Goal: Task Accomplishment & Management: Manage account settings

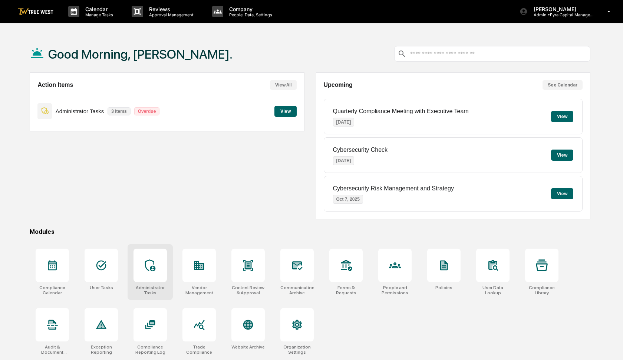
click at [152, 269] on icon at bounding box center [150, 265] width 12 height 12
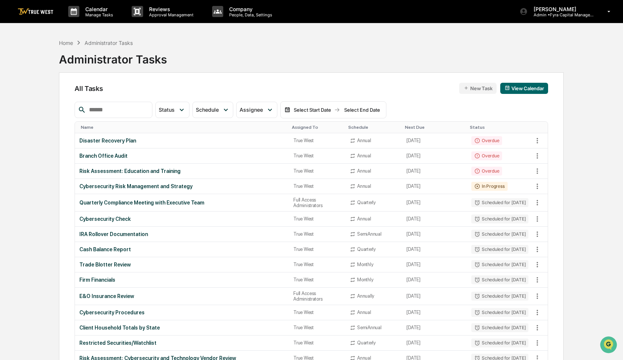
click at [117, 112] on input "text" at bounding box center [117, 110] width 63 height 10
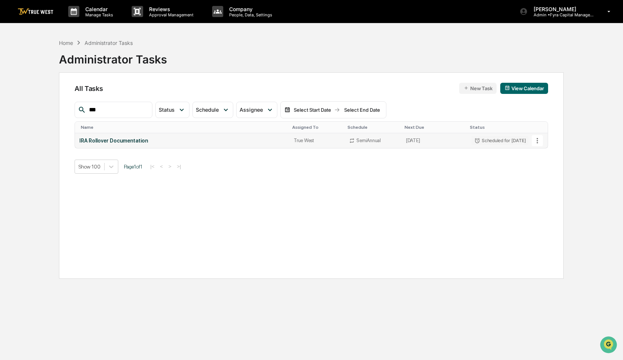
type input "***"
click at [538, 141] on icon at bounding box center [537, 140] width 8 height 8
click at [544, 183] on img at bounding box center [541, 181] width 6 height 6
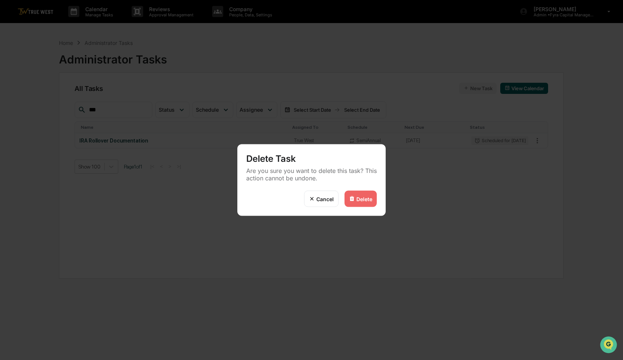
click at [359, 197] on div "Delete" at bounding box center [364, 198] width 16 height 6
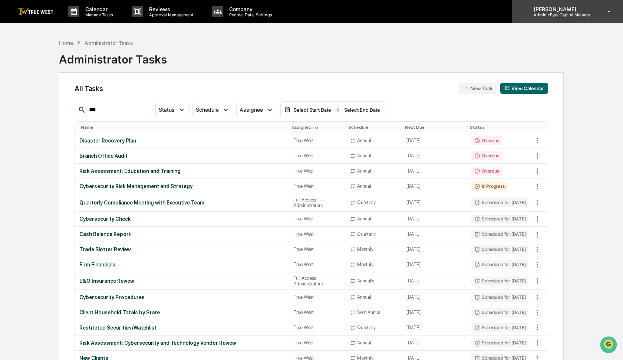
click at [550, 16] on p "Admin • Fyra Capital Management" at bounding box center [562, 14] width 69 height 5
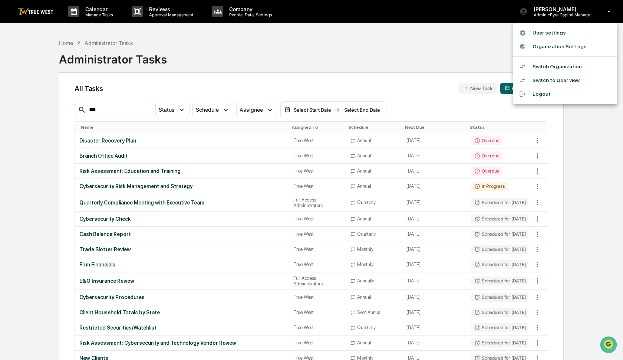
click at [548, 65] on li "Switch Organization" at bounding box center [565, 67] width 104 height 14
